Goal: Task Accomplishment & Management: Use online tool/utility

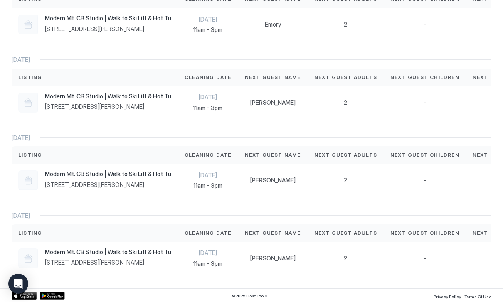
scroll to position [320, 0]
click at [273, 185] on div "[PERSON_NAME]" at bounding box center [272, 180] width 69 height 33
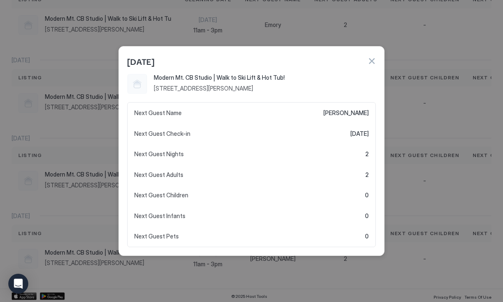
click at [438, 103] on div at bounding box center [251, 151] width 503 height 302
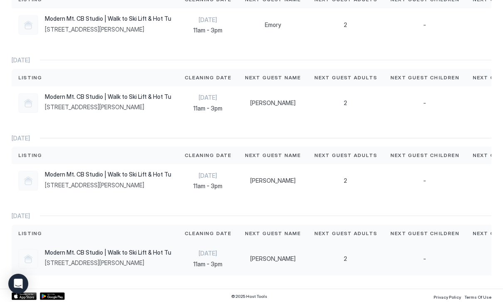
click at [225, 264] on span "11am - 3pm" at bounding box center [207, 263] width 47 height 7
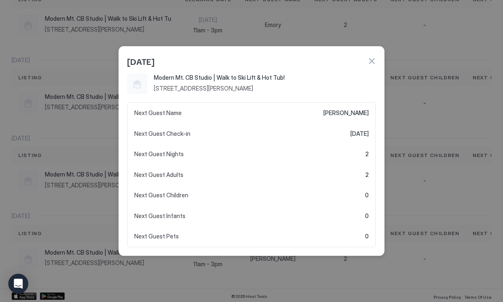
click at [369, 65] on button "button" at bounding box center [371, 61] width 8 height 8
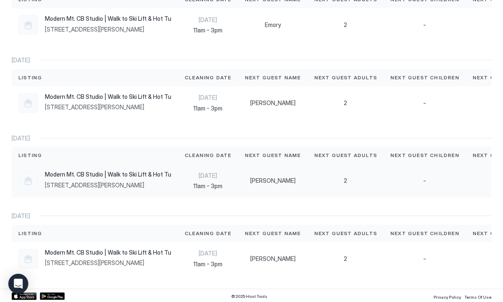
click at [321, 182] on div "2" at bounding box center [345, 180] width 63 height 7
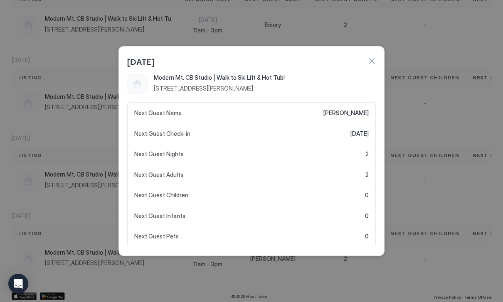
click at [379, 60] on div "[DATE]" at bounding box center [251, 60] width 265 height 27
click at [379, 59] on div "[DATE]" at bounding box center [251, 60] width 265 height 27
click at [374, 62] on button "button" at bounding box center [371, 61] width 8 height 8
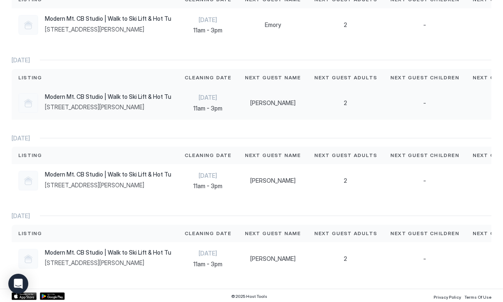
click at [365, 99] on div "2" at bounding box center [345, 102] width 63 height 7
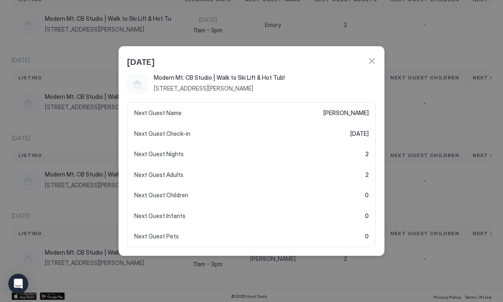
click at [373, 61] on button "button" at bounding box center [371, 61] width 8 height 8
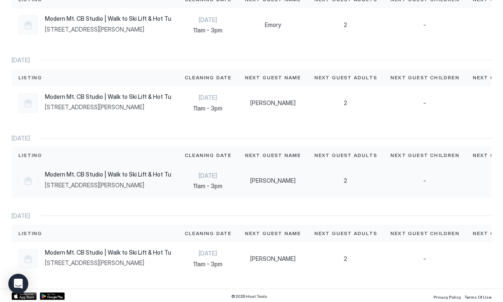
click at [282, 177] on div "[PERSON_NAME]" at bounding box center [273, 180] width 56 height 7
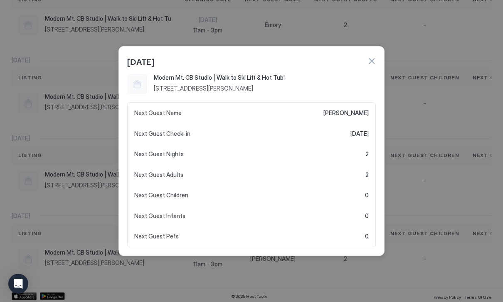
click at [383, 61] on div "[DATE]" at bounding box center [251, 60] width 265 height 27
click at [375, 60] on button "button" at bounding box center [371, 61] width 8 height 8
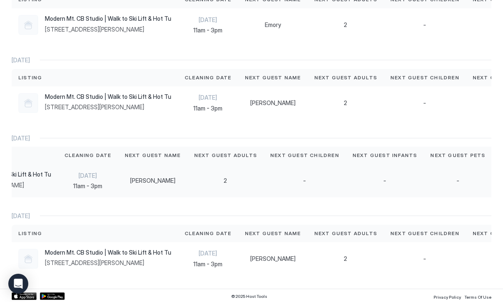
scroll to position [0, 71]
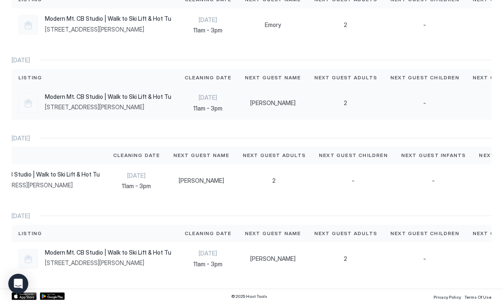
click at [188, 105] on span "11am - 3pm" at bounding box center [207, 108] width 47 height 7
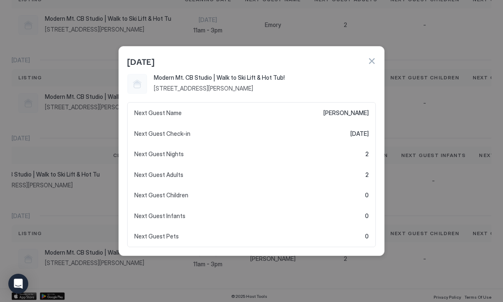
click at [371, 62] on button "button" at bounding box center [371, 61] width 8 height 8
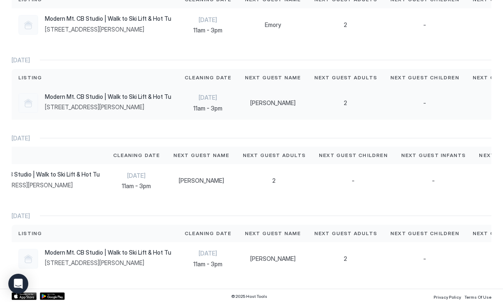
click at [211, 107] on span "11am - 3pm" at bounding box center [207, 108] width 47 height 7
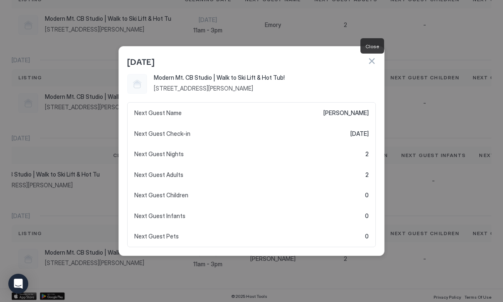
click at [370, 65] on button "button" at bounding box center [371, 61] width 8 height 8
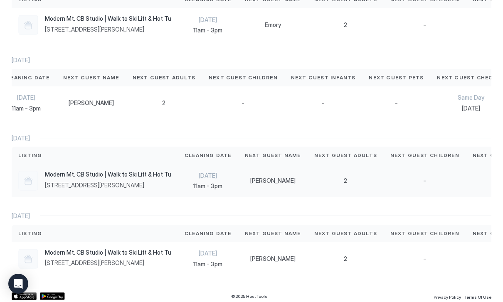
scroll to position [0, 0]
click at [414, 184] on div "-" at bounding box center [424, 180] width 82 height 33
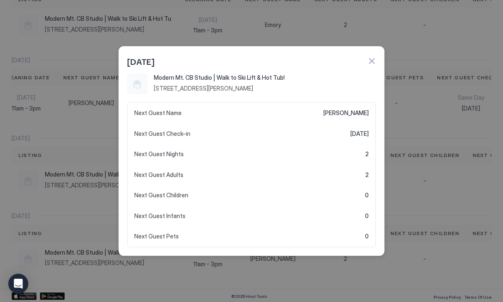
click at [441, 175] on div at bounding box center [251, 151] width 503 height 302
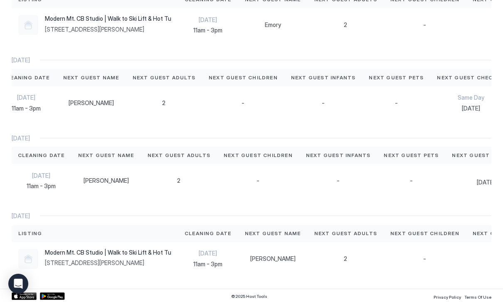
scroll to position [0, 169]
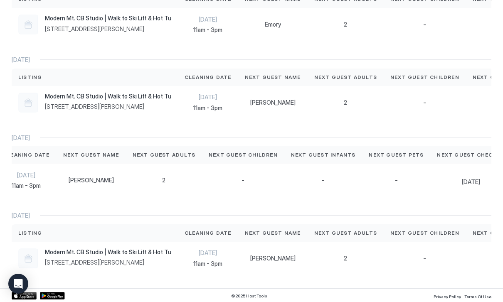
scroll to position [320, 0]
click at [452, 182] on span "[DATE]" at bounding box center [471, 182] width 68 height 7
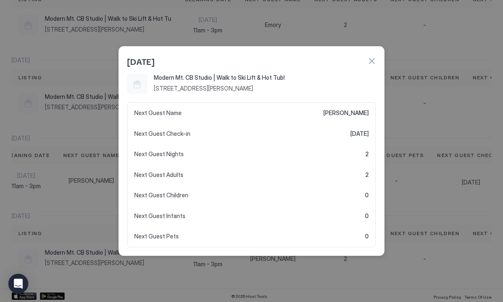
click at [456, 182] on div at bounding box center [251, 151] width 503 height 302
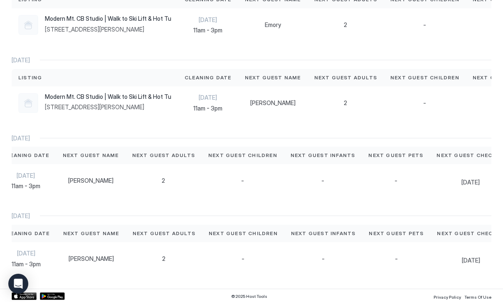
scroll to position [0, 182]
click at [451, 176] on div "[DATE]" at bounding box center [471, 180] width 68 height 11
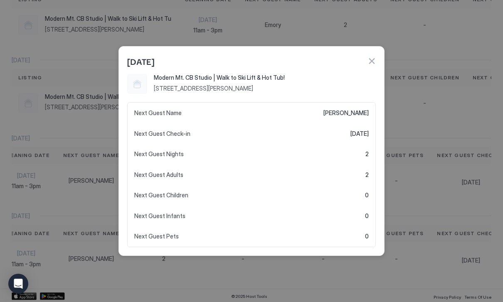
click at [374, 59] on button "button" at bounding box center [371, 61] width 8 height 8
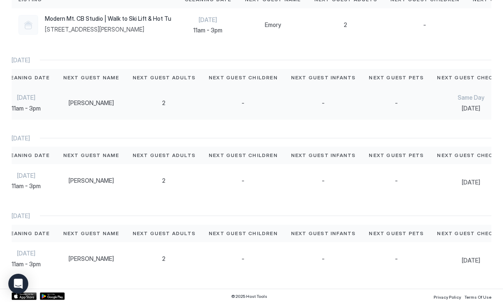
click at [430, 115] on div "Same Day [DATE]" at bounding box center [470, 102] width 81 height 33
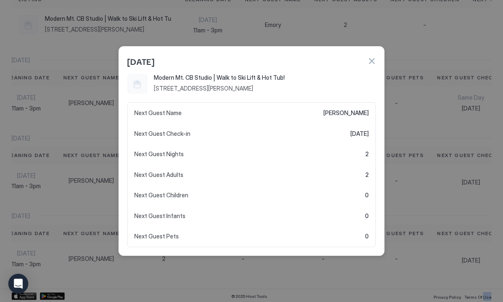
click at [450, 108] on div at bounding box center [251, 151] width 503 height 302
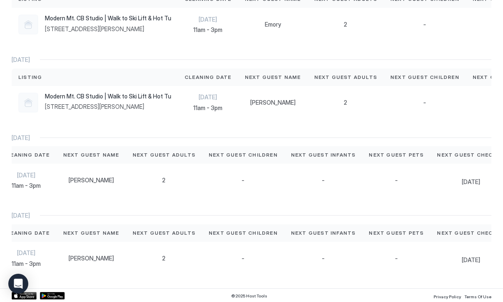
scroll to position [320, 0]
click at [424, 101] on div "-" at bounding box center [424, 102] width 69 height 7
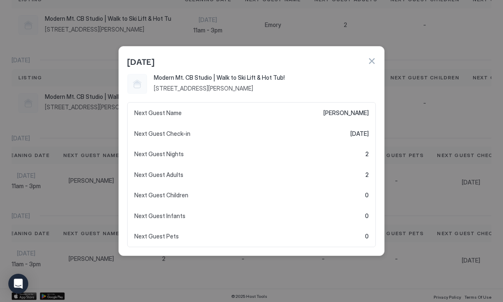
click at [370, 61] on button "button" at bounding box center [371, 61] width 8 height 8
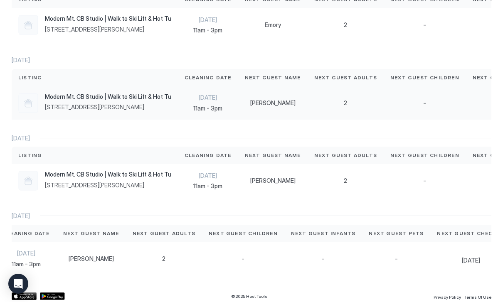
scroll to position [0, 0]
click at [452, 114] on div "-" at bounding box center [424, 102] width 82 height 33
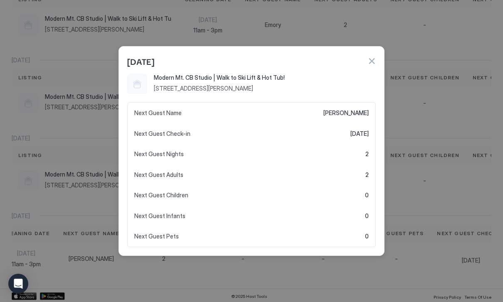
click at [374, 60] on button "button" at bounding box center [371, 61] width 8 height 8
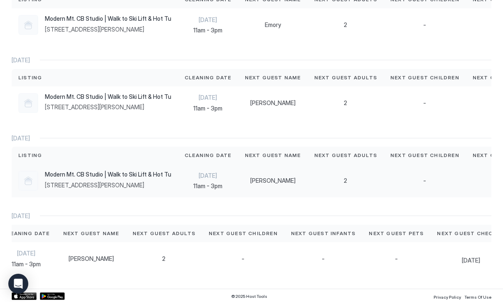
click at [270, 168] on div "[PERSON_NAME]" at bounding box center [272, 180] width 69 height 33
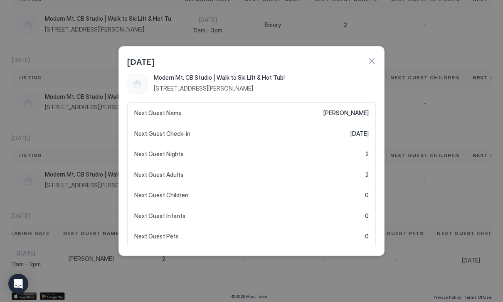
click at [374, 64] on button "button" at bounding box center [371, 61] width 8 height 8
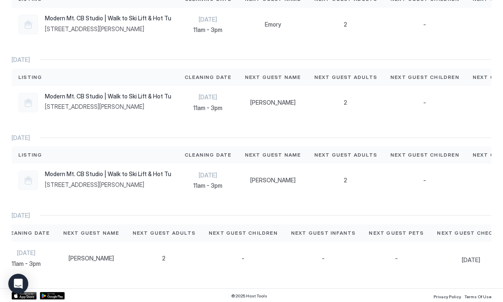
scroll to position [320, 0]
click at [444, 189] on div "-" at bounding box center [424, 180] width 82 height 33
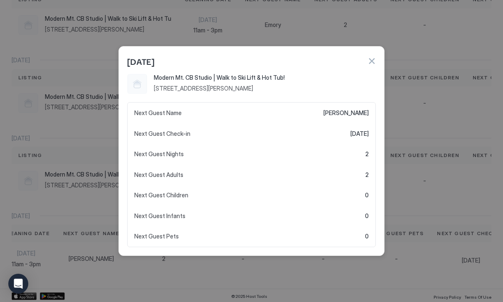
click at [373, 65] on button "button" at bounding box center [371, 61] width 8 height 8
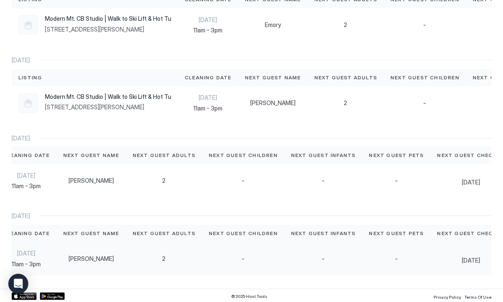
click at [66, 257] on div "[PERSON_NAME]" at bounding box center [91, 258] width 56 height 7
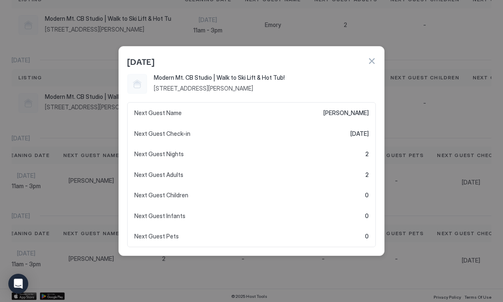
click at [373, 64] on button "button" at bounding box center [371, 61] width 8 height 8
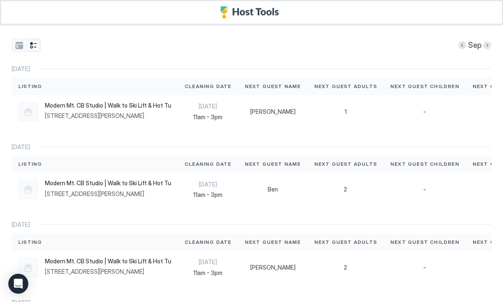
scroll to position [0, 0]
click at [486, 44] on button "Next month" at bounding box center [487, 45] width 8 height 8
click at [456, 49] on div "Oct" at bounding box center [251, 45] width 479 height 13
click at [460, 46] on button "Previous month" at bounding box center [462, 45] width 8 height 8
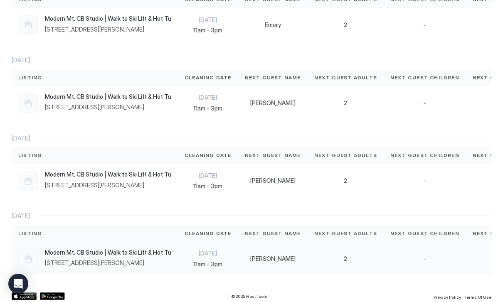
click at [231, 262] on div "[DATE] 11am - 3pm" at bounding box center [208, 258] width 60 height 33
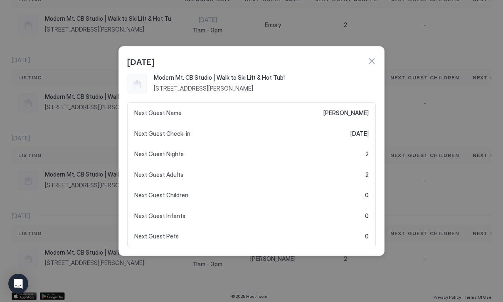
click at [373, 61] on button "button" at bounding box center [371, 61] width 8 height 8
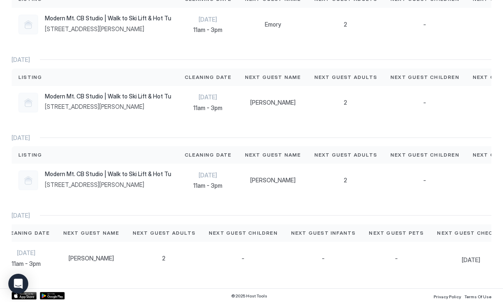
scroll to position [320, 0]
click at [386, 255] on div "-" at bounding box center [395, 258] width 55 height 7
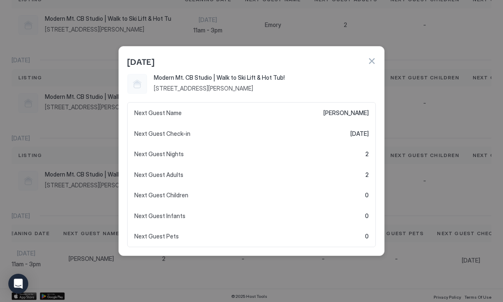
click at [457, 187] on div at bounding box center [251, 151] width 503 height 302
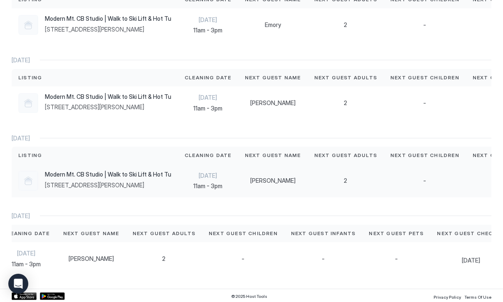
click at [444, 192] on div "-" at bounding box center [424, 180] width 82 height 33
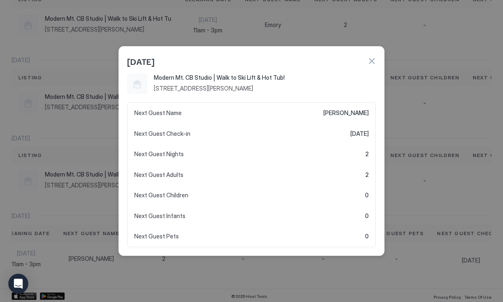
click at [367, 59] on button "button" at bounding box center [371, 61] width 8 height 8
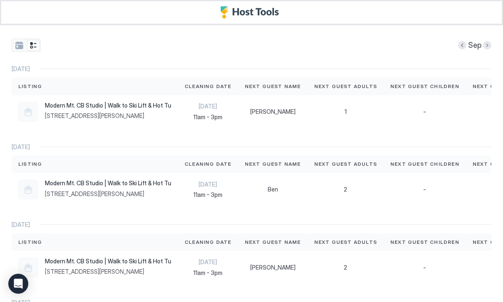
scroll to position [0, 0]
click at [490, 43] on button "Next month" at bounding box center [487, 45] width 8 height 8
click at [439, 119] on div "-" at bounding box center [424, 111] width 82 height 33
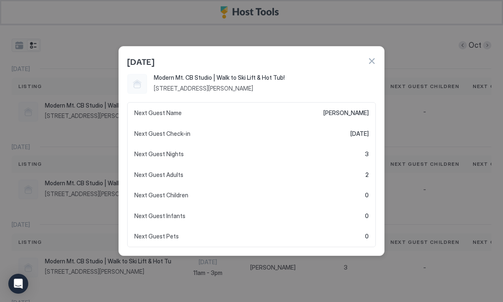
click at [375, 58] on div at bounding box center [371, 61] width 8 height 8
click at [382, 63] on div "[DATE]" at bounding box center [251, 60] width 265 height 27
click at [374, 65] on button "button" at bounding box center [371, 61] width 8 height 8
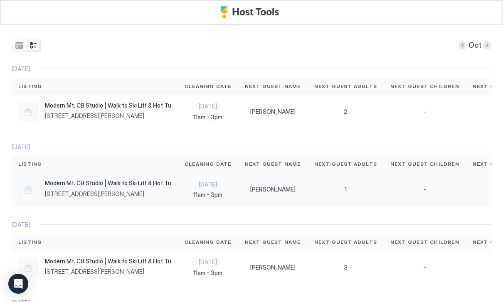
click at [307, 192] on div "1" at bounding box center [345, 189] width 76 height 33
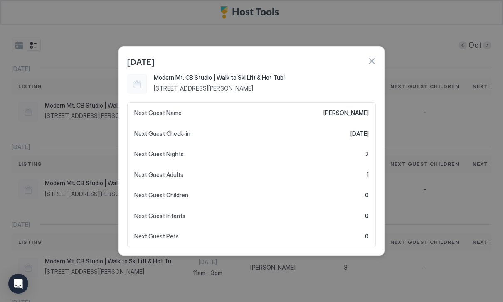
click at [371, 63] on button "button" at bounding box center [371, 61] width 8 height 8
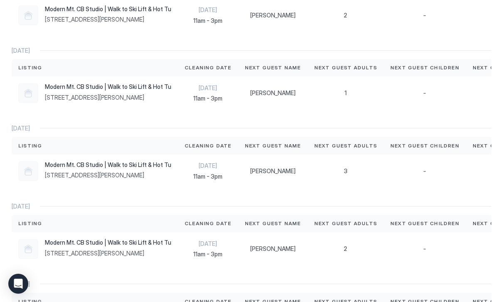
scroll to position [100, 0]
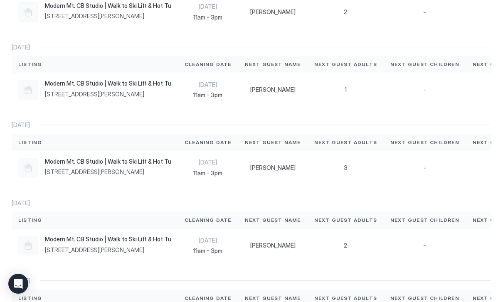
click at [447, 216] on span "Next Guest Children" at bounding box center [424, 219] width 69 height 7
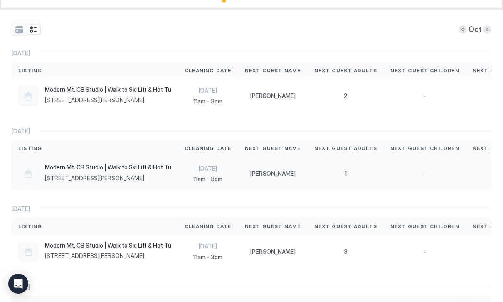
scroll to position [0, 0]
click at [343, 175] on div "1" at bounding box center [345, 173] width 63 height 7
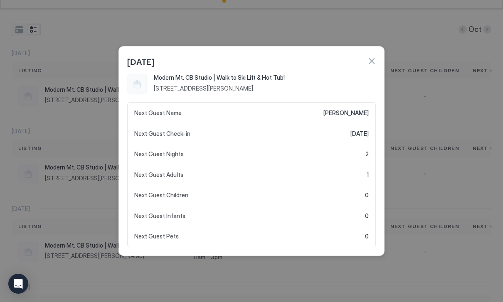
click at [380, 65] on div "[DATE]" at bounding box center [251, 60] width 265 height 27
click at [380, 60] on div "[DATE]" at bounding box center [251, 60] width 265 height 27
click at [375, 63] on button "button" at bounding box center [371, 61] width 8 height 8
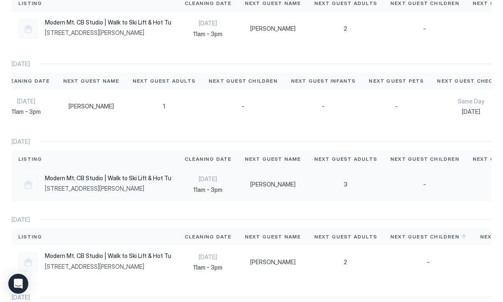
click at [315, 181] on div "3" at bounding box center [345, 184] width 63 height 7
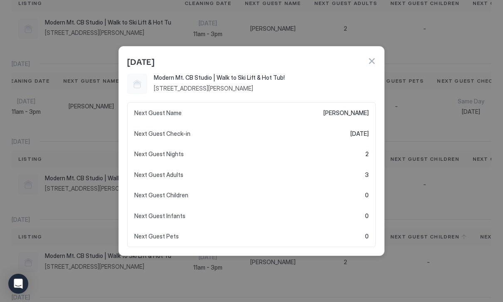
click at [375, 60] on button "button" at bounding box center [371, 61] width 8 height 8
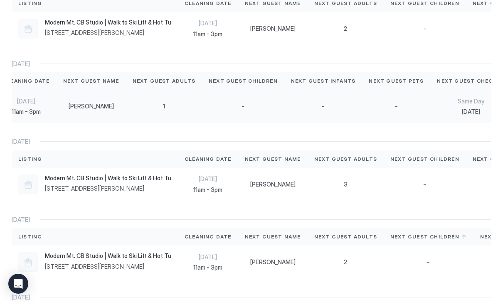
click at [378, 97] on div "-" at bounding box center [396, 106] width 68 height 33
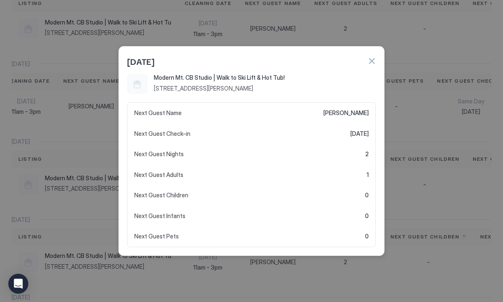
click at [375, 61] on button "button" at bounding box center [371, 61] width 8 height 8
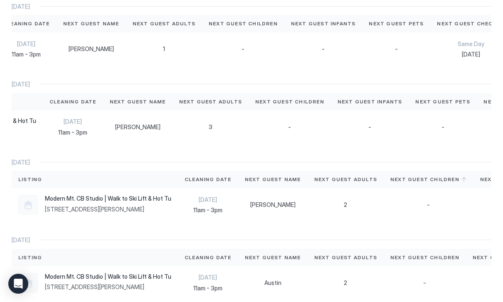
scroll to position [137, 0]
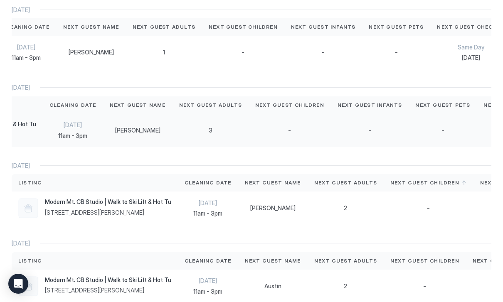
click at [415, 131] on div "-" at bounding box center [442, 130] width 55 height 7
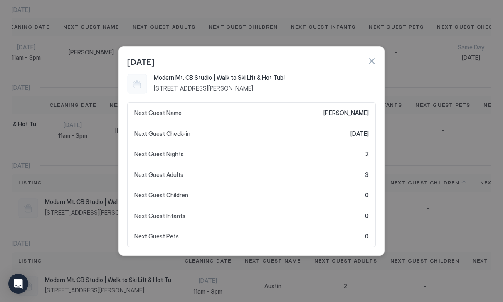
click at [373, 65] on button "button" at bounding box center [371, 61] width 8 height 8
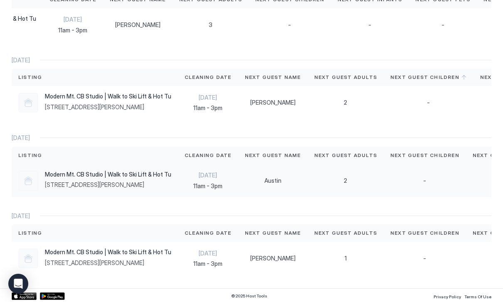
scroll to position [0, 0]
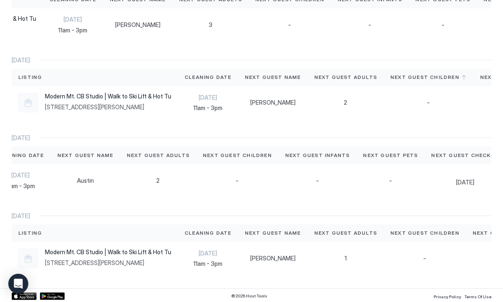
click at [451, 216] on div "[DATE]" at bounding box center [251, 215] width 479 height 7
click at [397, 256] on div "-" at bounding box center [424, 258] width 69 height 7
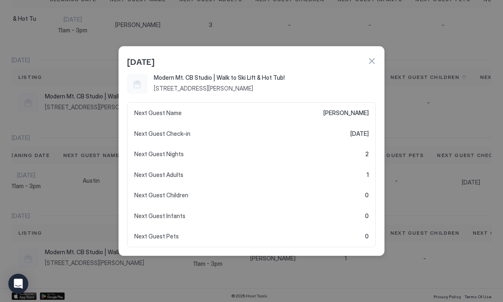
click at [364, 67] on div "[DATE]" at bounding box center [251, 61] width 248 height 12
click at [377, 59] on div "[DATE]" at bounding box center [251, 60] width 265 height 27
click at [368, 65] on button "button" at bounding box center [371, 61] width 8 height 8
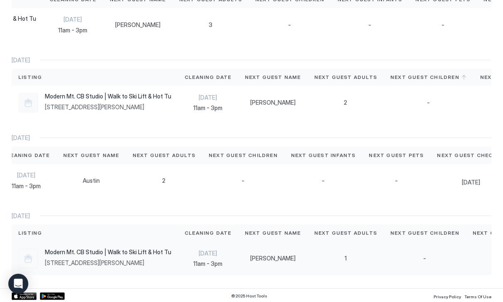
click at [341, 258] on div "1" at bounding box center [345, 258] width 63 height 7
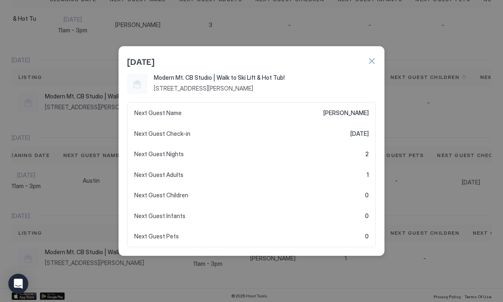
click at [374, 64] on button "button" at bounding box center [371, 61] width 8 height 8
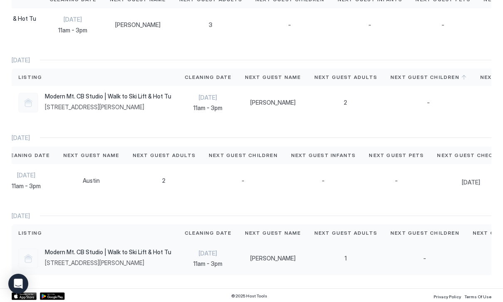
click at [221, 261] on span "11am - 3pm" at bounding box center [207, 263] width 47 height 7
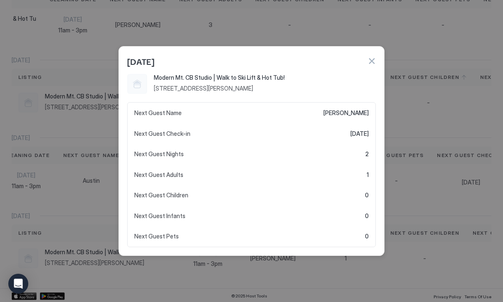
click at [269, 264] on div at bounding box center [251, 151] width 503 height 302
